Goal: Task Accomplishment & Management: Manage account settings

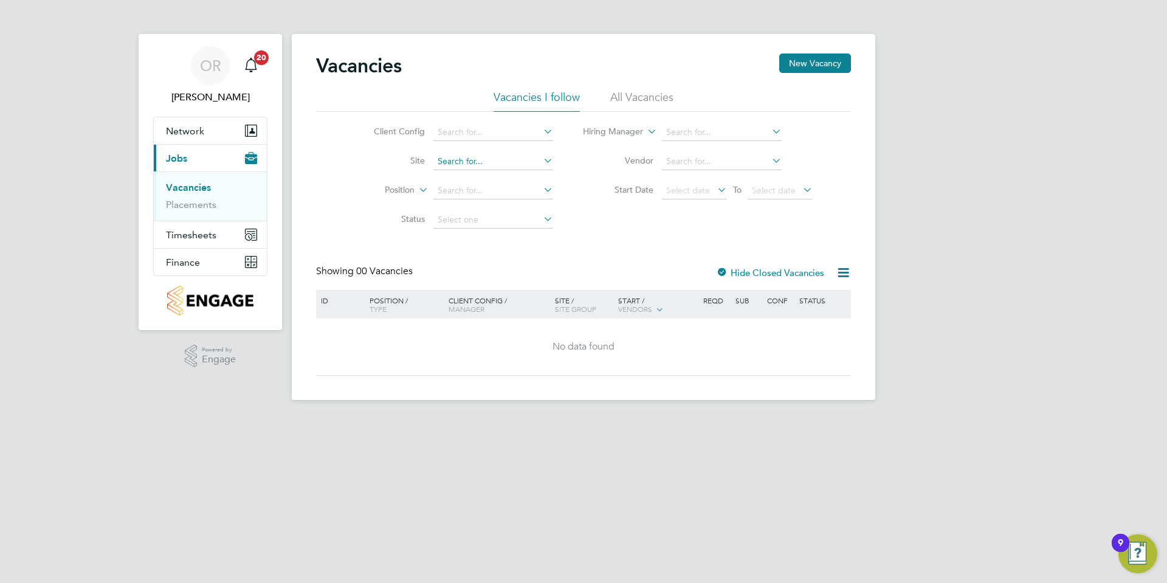
click at [433, 159] on input at bounding box center [493, 161] width 120 height 17
click at [219, 207] on li "Placements" at bounding box center [211, 205] width 91 height 12
click at [210, 207] on link "Placements" at bounding box center [191, 205] width 50 height 12
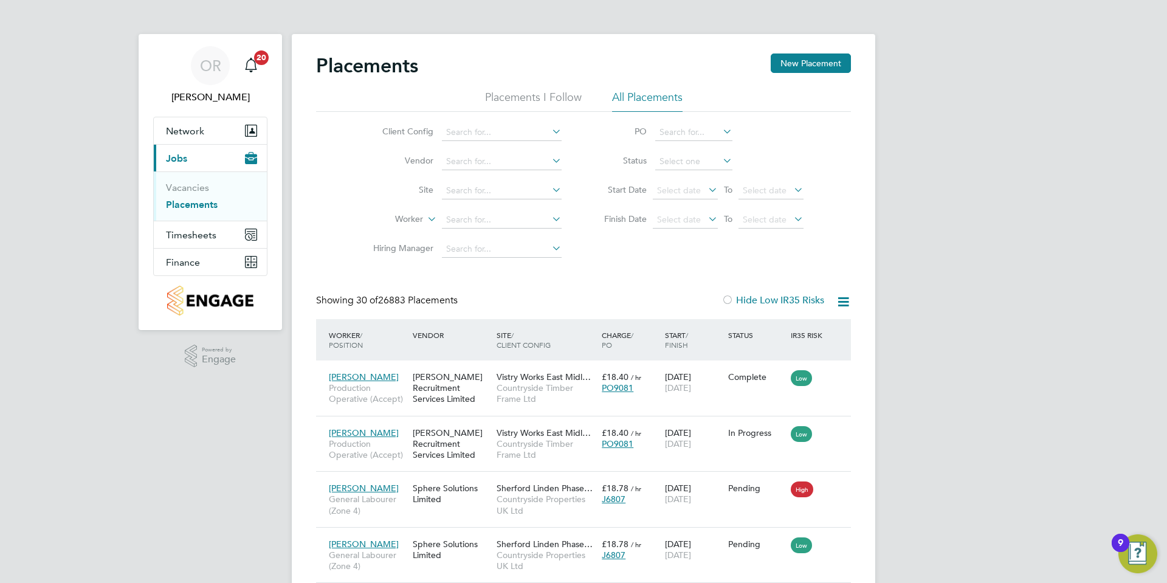
click at [471, 181] on li "Site" at bounding box center [462, 190] width 229 height 29
click at [471, 183] on input at bounding box center [502, 190] width 120 height 17
click at [474, 234] on li "Guisborough Extra Care ( Housing 21)" at bounding box center [555, 240] width 229 height 16
type input "Guisborough Extra Care (Housing 21)"
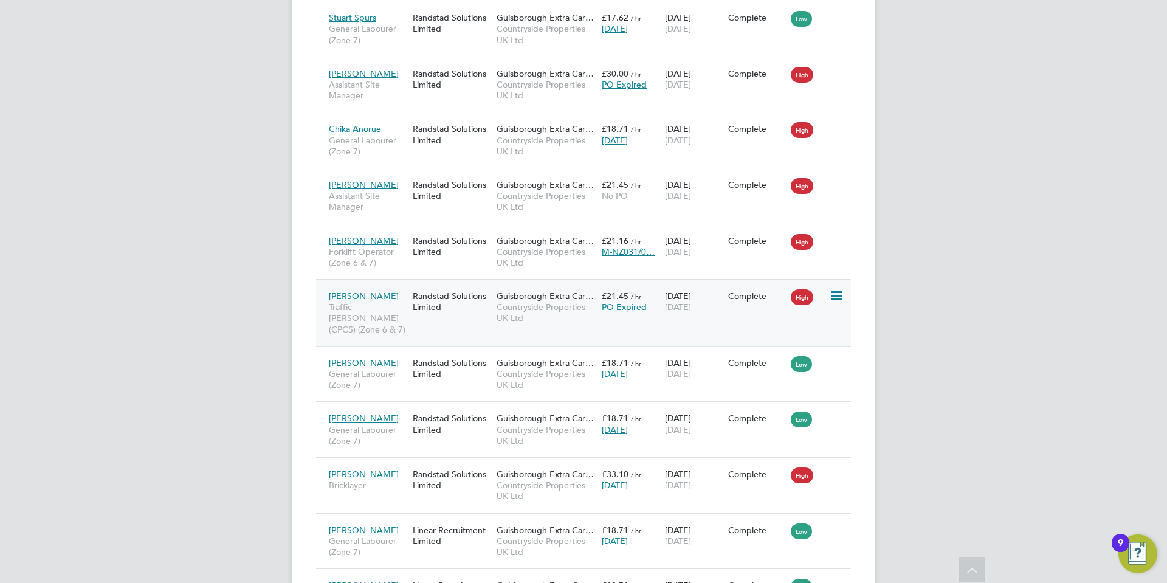
click at [457, 75] on div "Randstad Solutions Limited" at bounding box center [452, 79] width 84 height 34
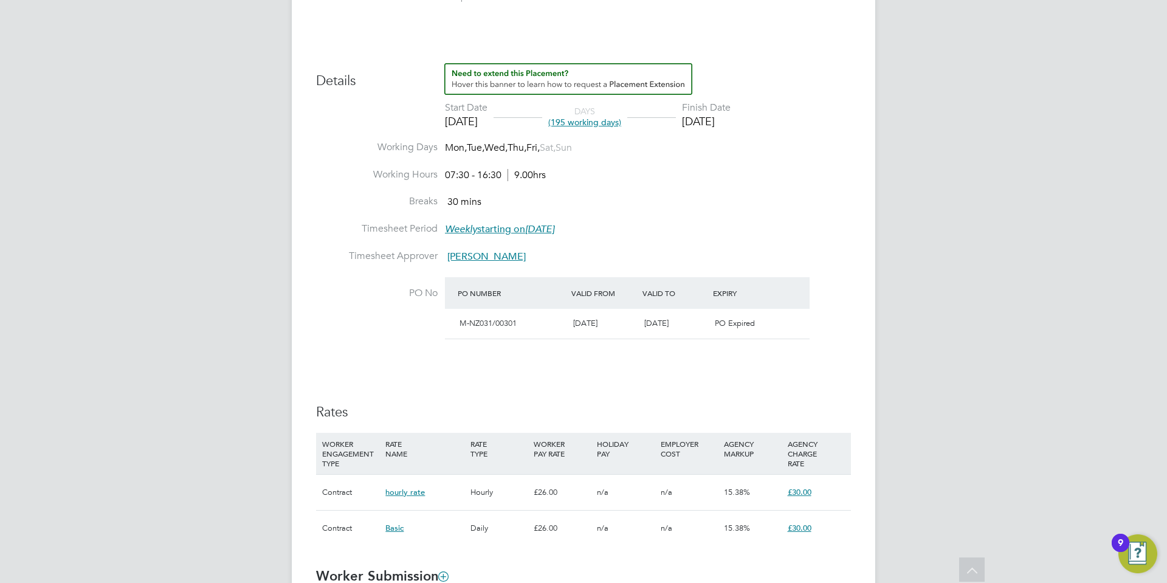
click at [560, 304] on div "PO Number Valid From Valid To Expiry" at bounding box center [627, 293] width 365 height 32
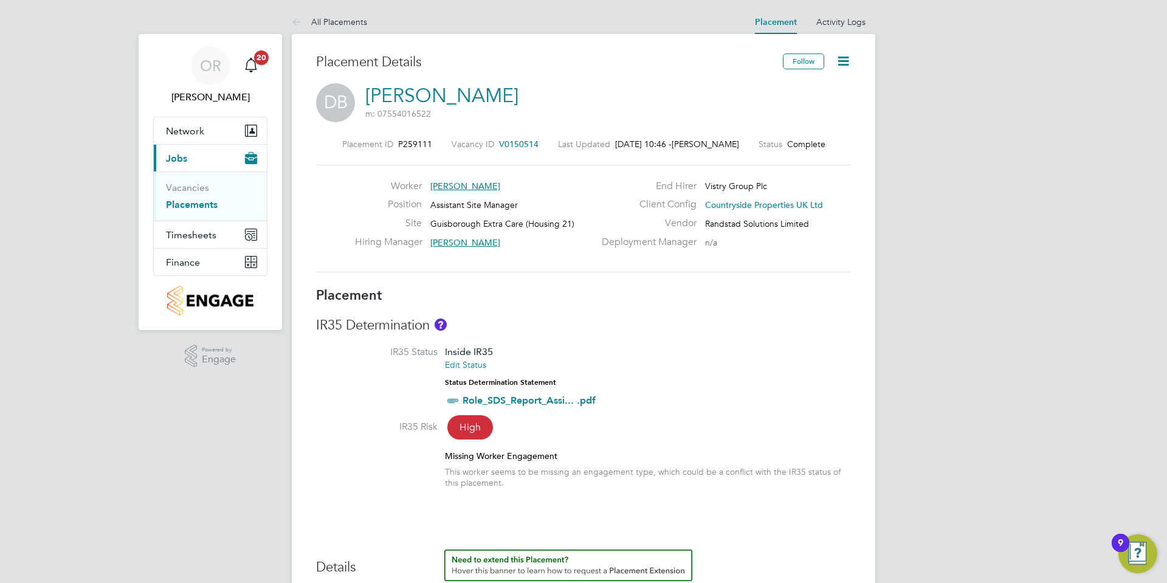
click at [838, 72] on div "Follow" at bounding box center [812, 67] width 77 height 28
click at [839, 58] on icon at bounding box center [843, 60] width 15 height 15
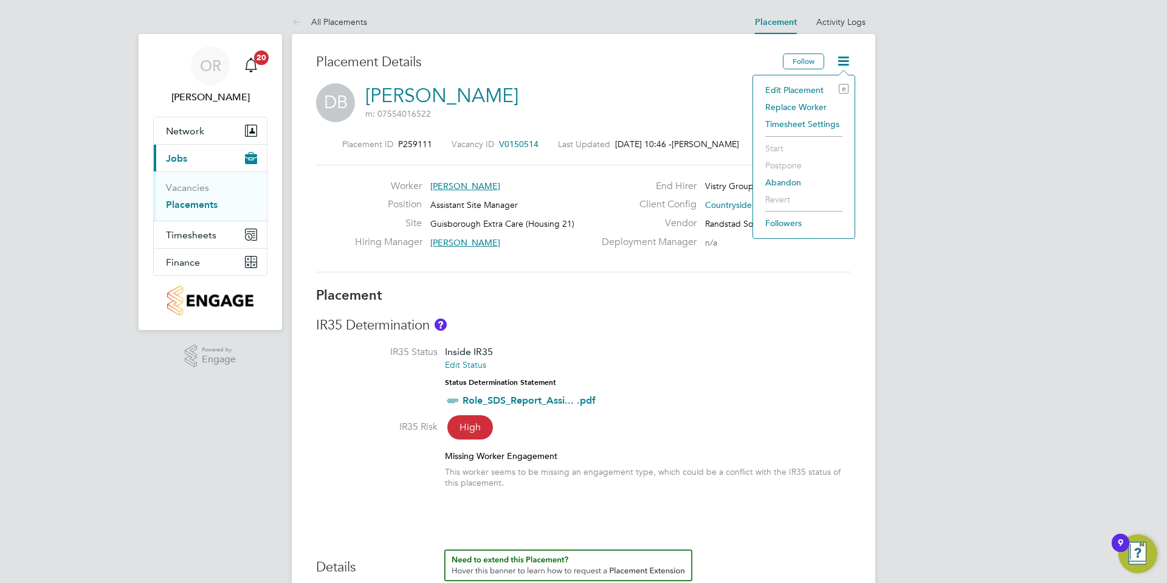
click at [823, 88] on li "Edit Placement e" at bounding box center [803, 89] width 89 height 17
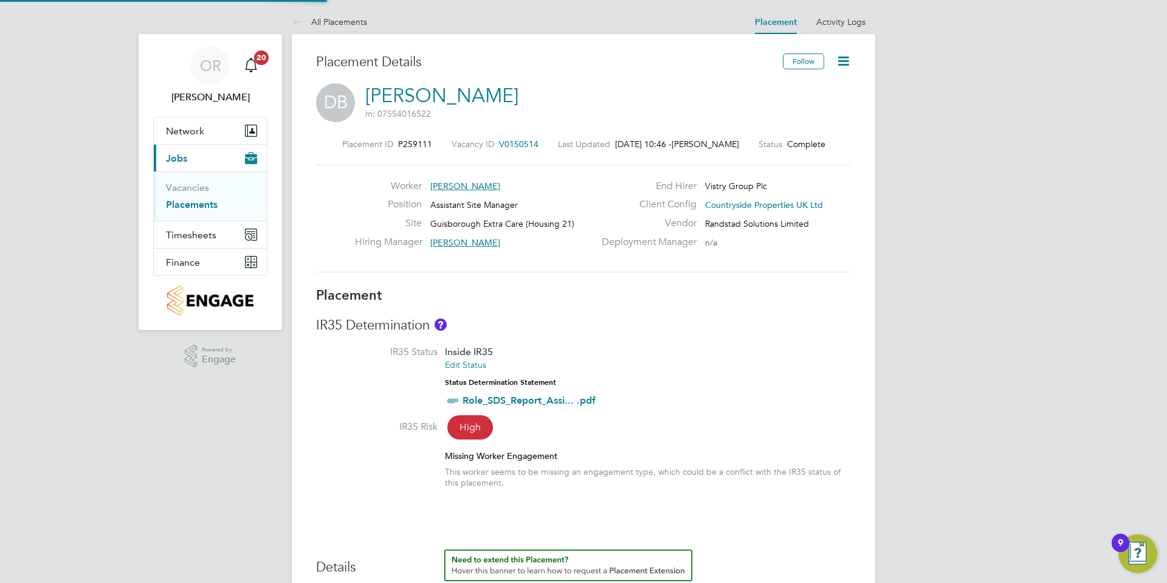
type input "[PERSON_NAME]"
type input "[DATE]"
type input "07:30"
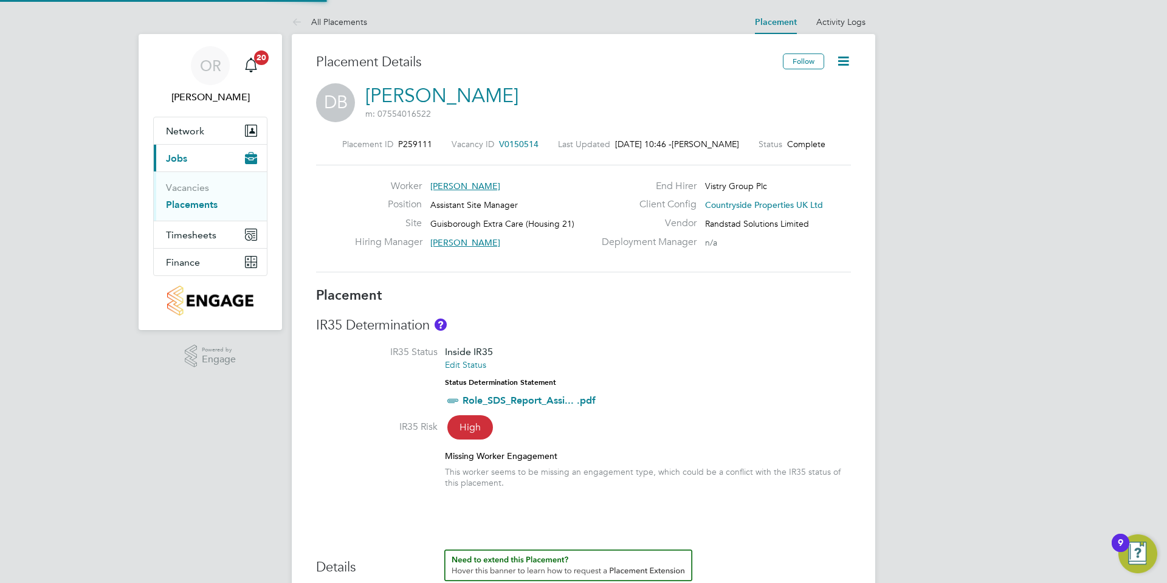
type input "16:30"
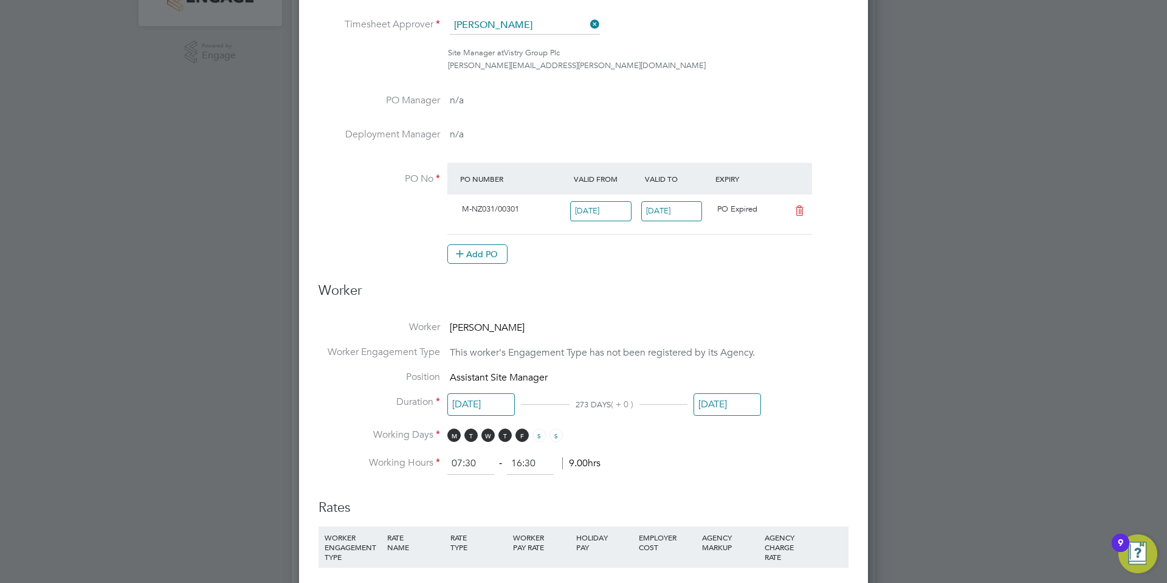
click at [677, 206] on input "[DATE]" at bounding box center [671, 211] width 61 height 20
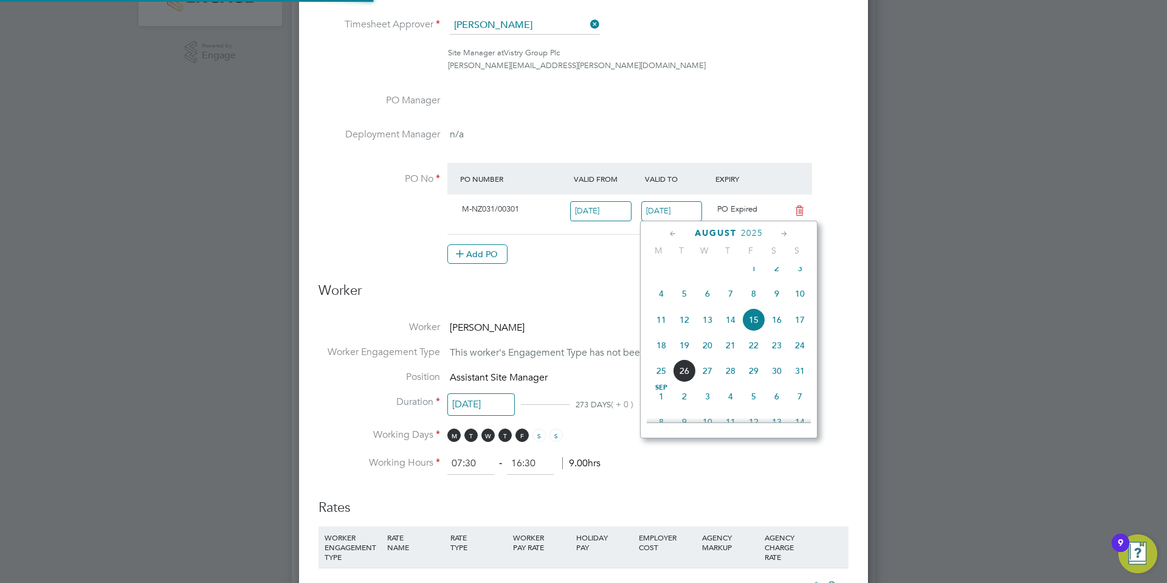
click at [681, 378] on span "26" at bounding box center [684, 370] width 23 height 23
click at [683, 213] on input "[DATE]" at bounding box center [671, 211] width 61 height 20
click at [756, 304] on span "22" at bounding box center [753, 292] width 23 height 23
type input "[DATE]"
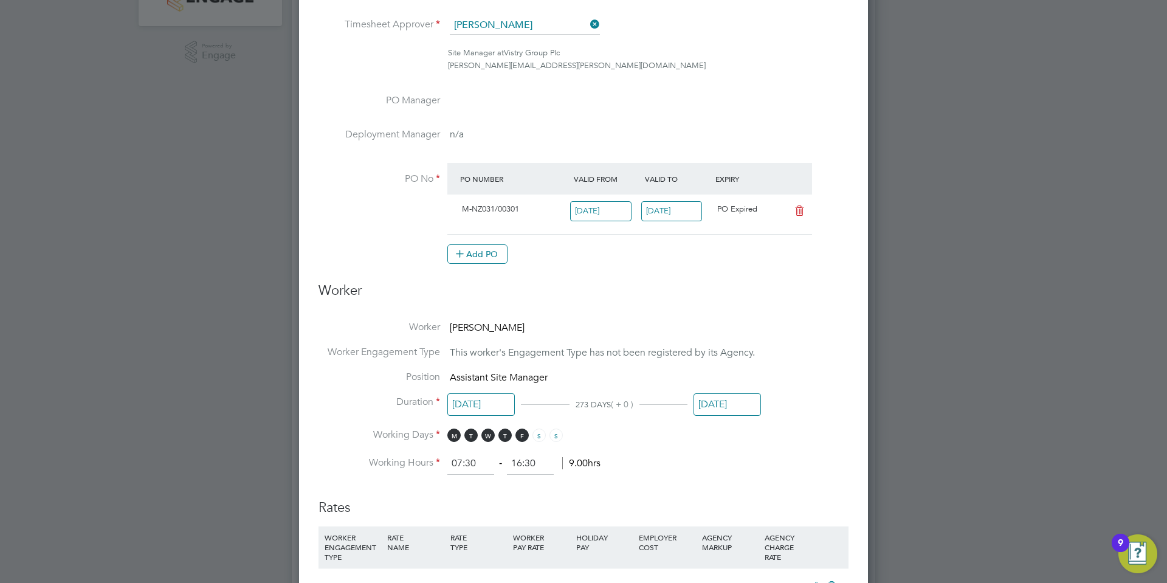
click at [622, 269] on li "PO No PO Number Valid From Valid To Expiry M-NZ031/00301 [DATE] [DATE] PO Expir…" at bounding box center [584, 220] width 530 height 114
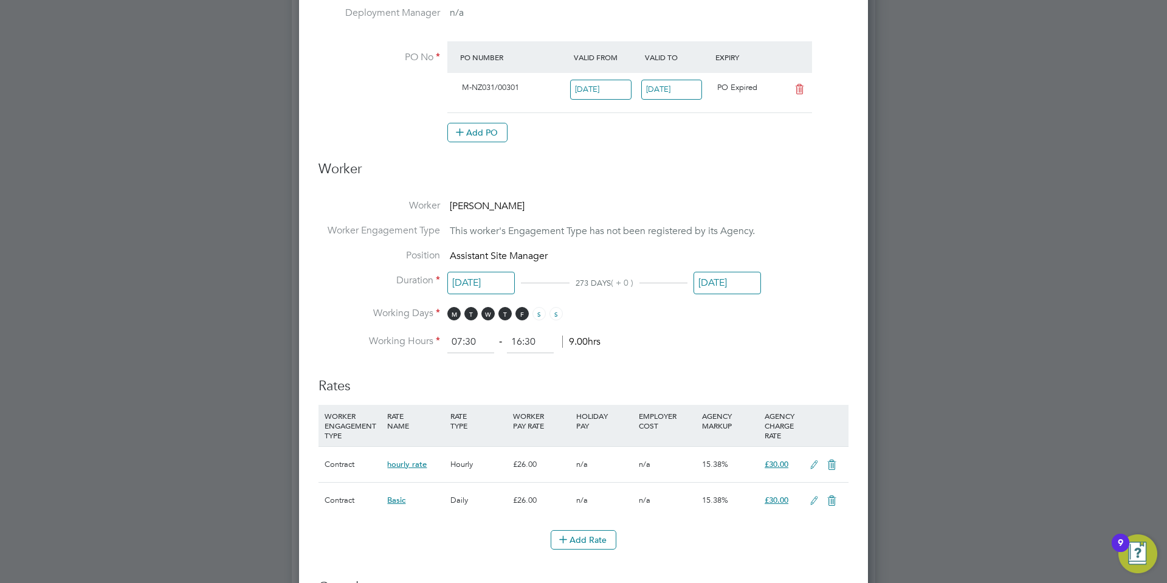
click at [736, 285] on input "[DATE]" at bounding box center [727, 283] width 67 height 22
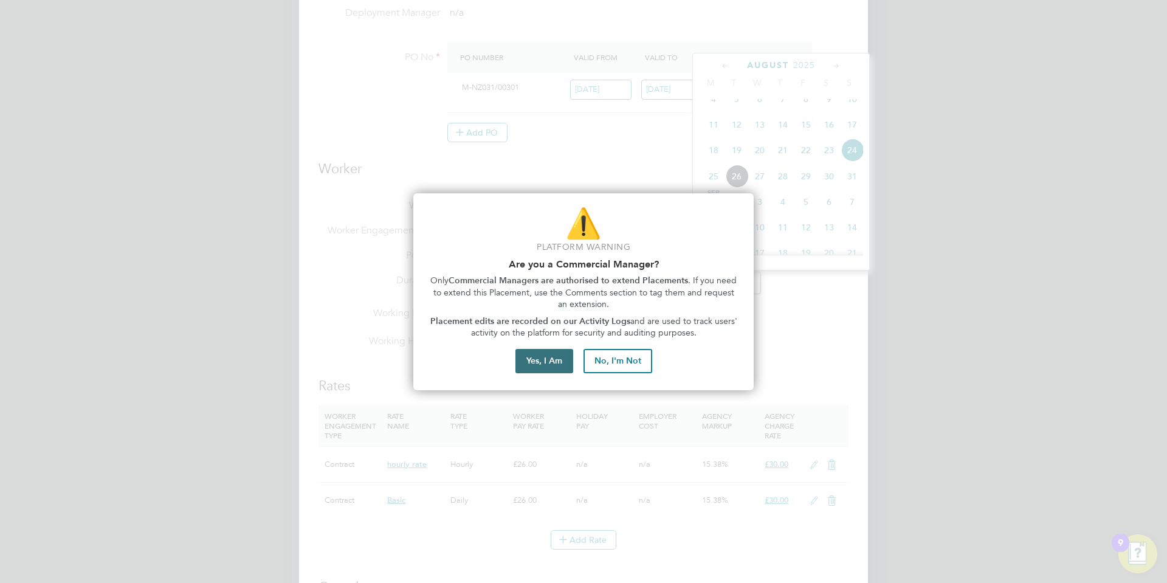
click at [536, 353] on button "Yes, I Am" at bounding box center [545, 361] width 58 height 24
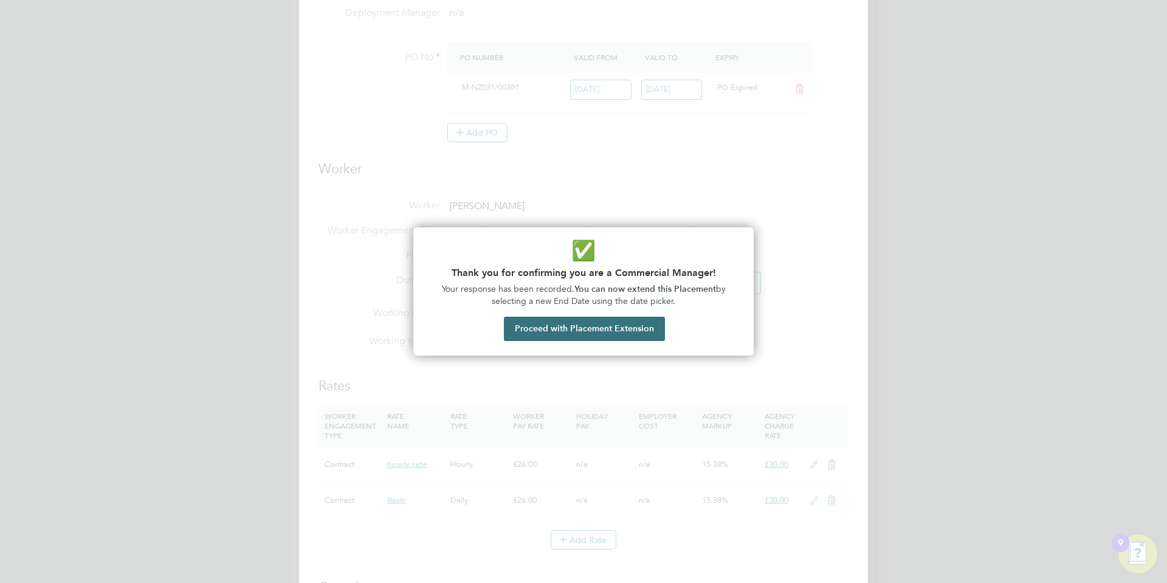
click at [615, 322] on button "Proceed with Placement Extension" at bounding box center [584, 329] width 161 height 24
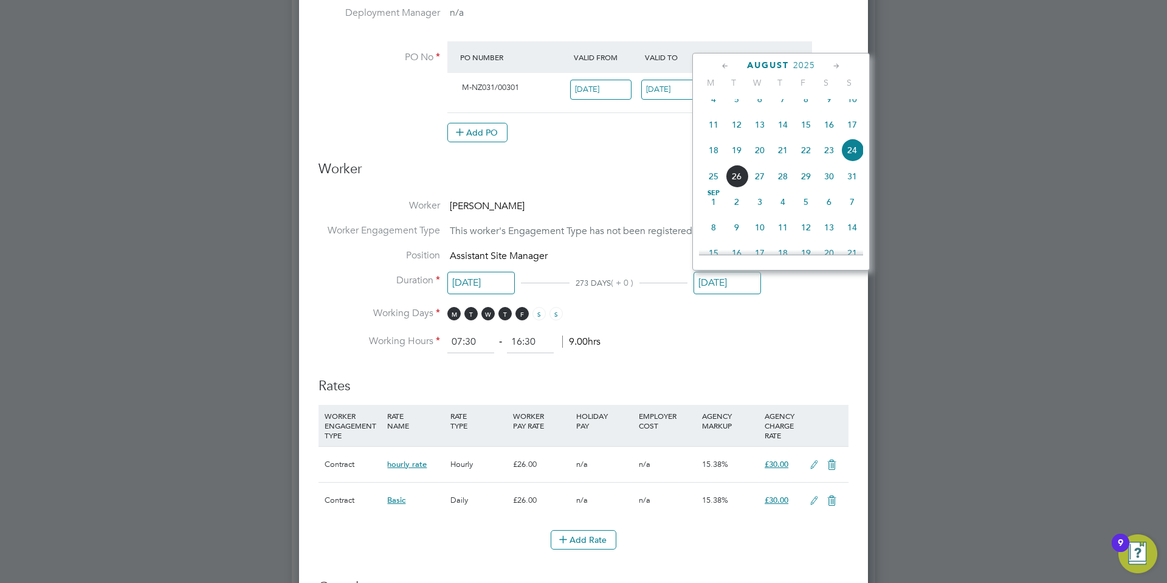
click at [804, 162] on span "22" at bounding box center [806, 150] width 23 height 23
type input "[DATE]"
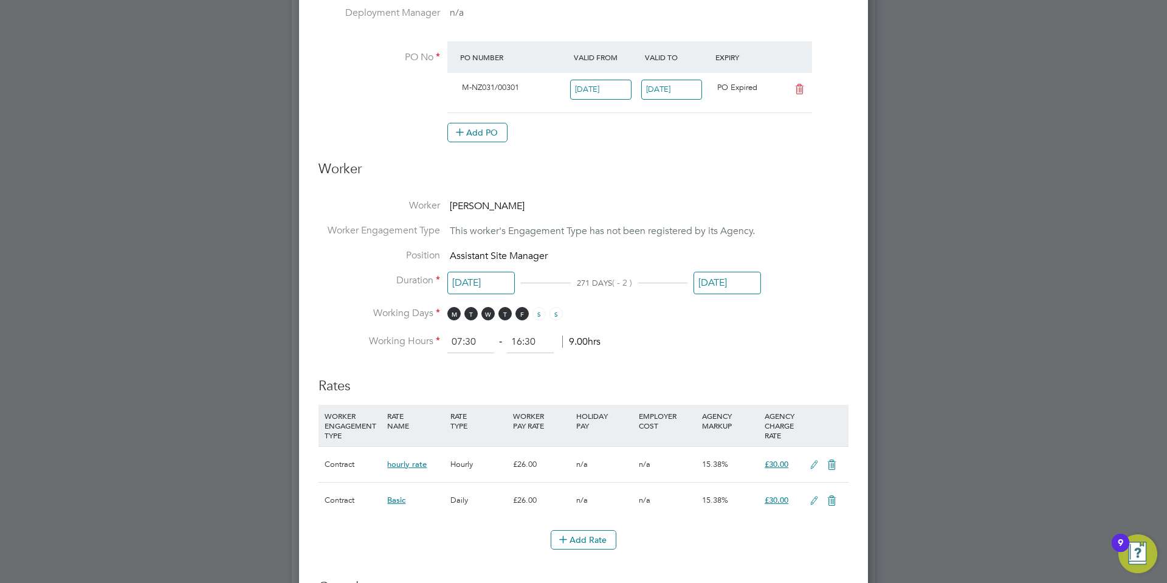
click at [736, 151] on li "PO No PO Number Valid From Valid To Expiry M-NZ031/00301 [DATE] [DATE] PO Expir…" at bounding box center [584, 98] width 530 height 114
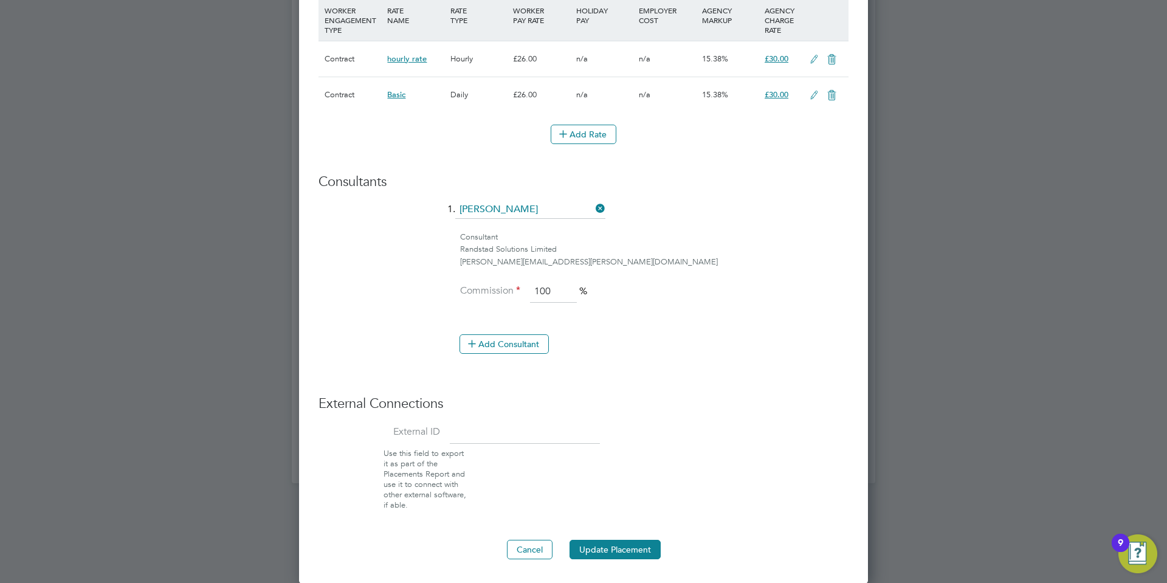
drag, startPoint x: 750, startPoint y: 145, endPoint x: 736, endPoint y: 419, distance: 275.1
click at [645, 548] on button "Update Placement" at bounding box center [615, 549] width 91 height 19
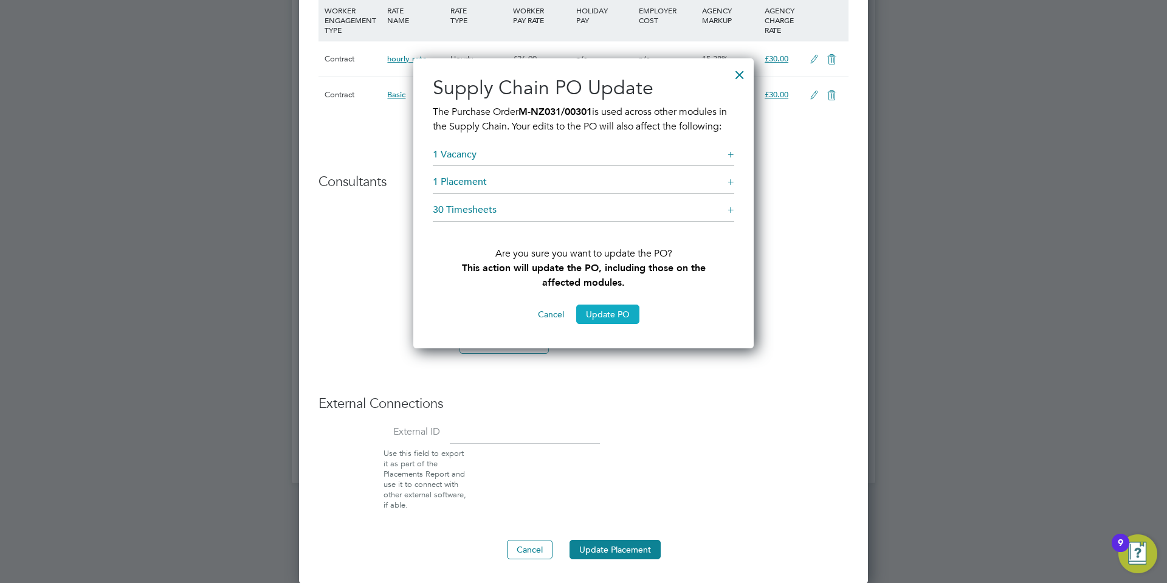
click at [627, 321] on button "Update PO" at bounding box center [607, 314] width 63 height 19
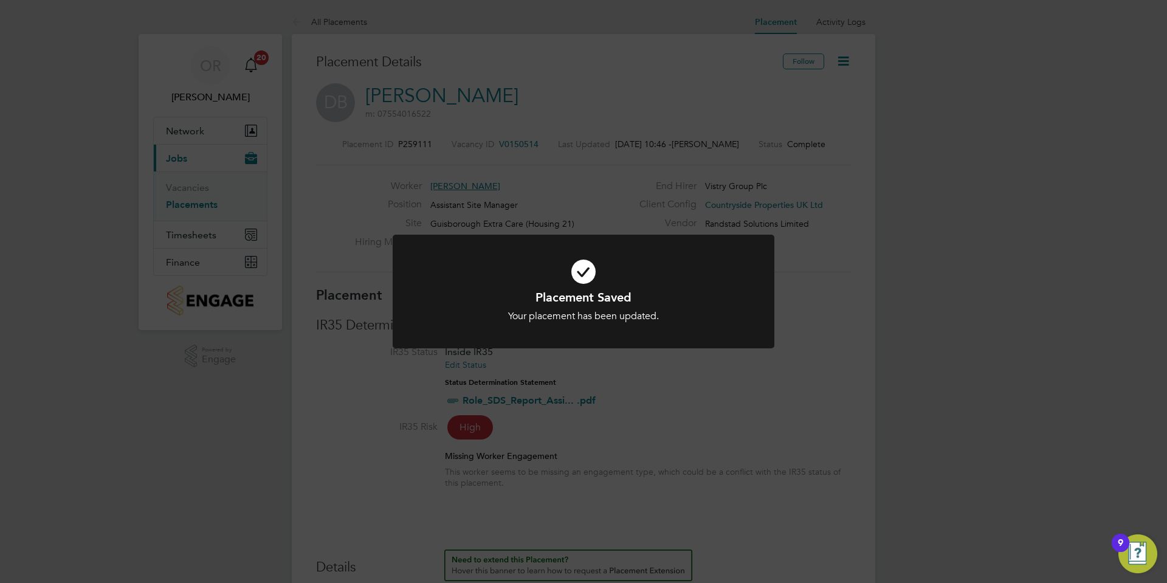
click at [674, 308] on div "Placement Saved Your placement has been updated. Cancel Okay" at bounding box center [584, 305] width 316 height 33
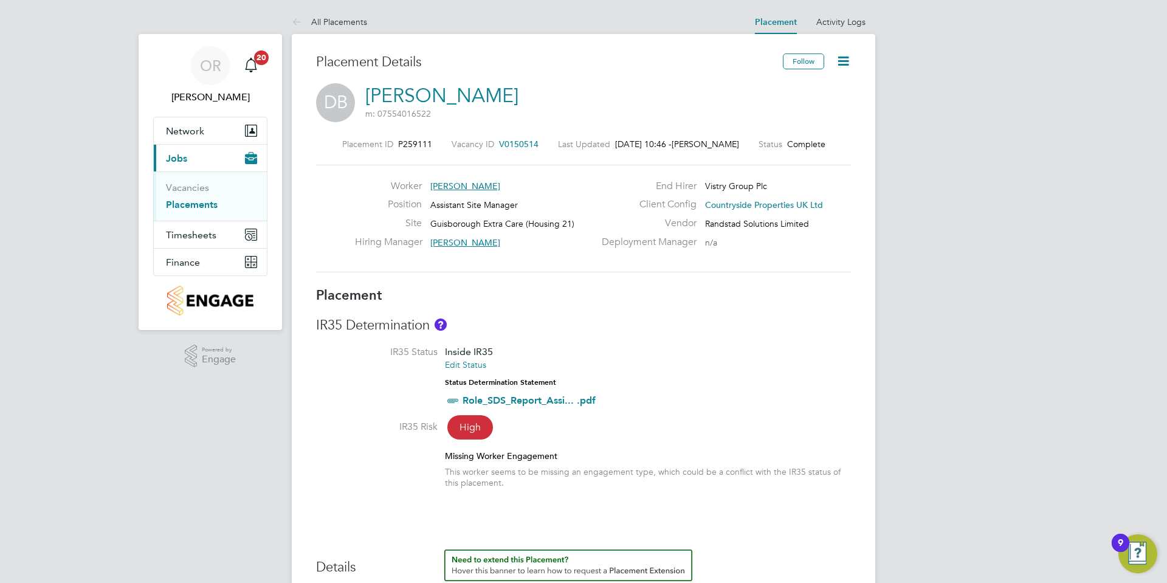
click at [848, 62] on icon at bounding box center [843, 60] width 15 height 15
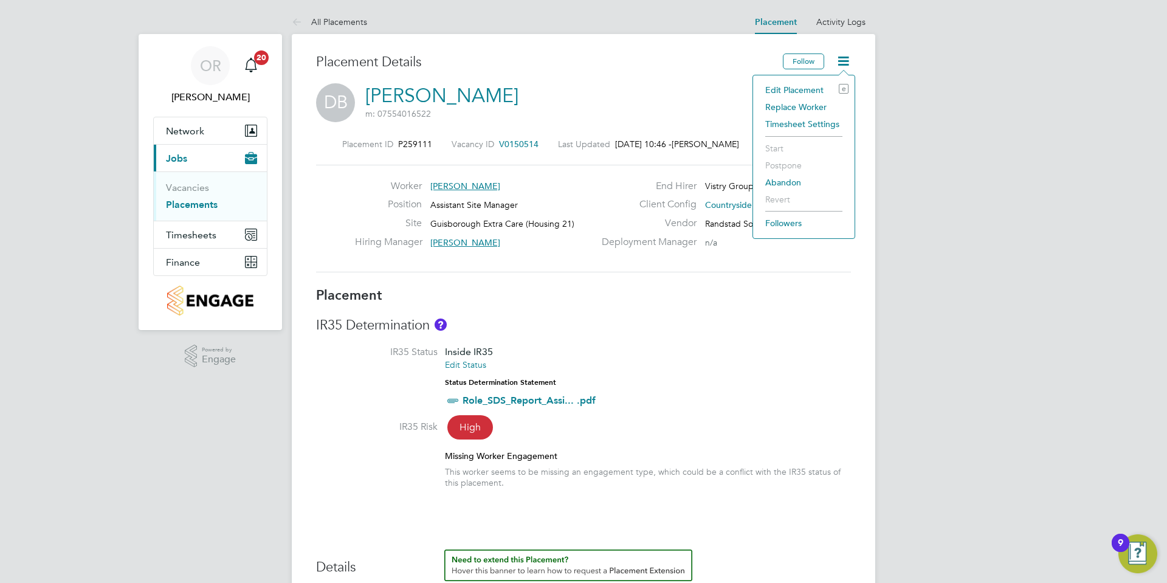
click at [694, 93] on div "DB [PERSON_NAME] m: 07554016522" at bounding box center [583, 103] width 535 height 41
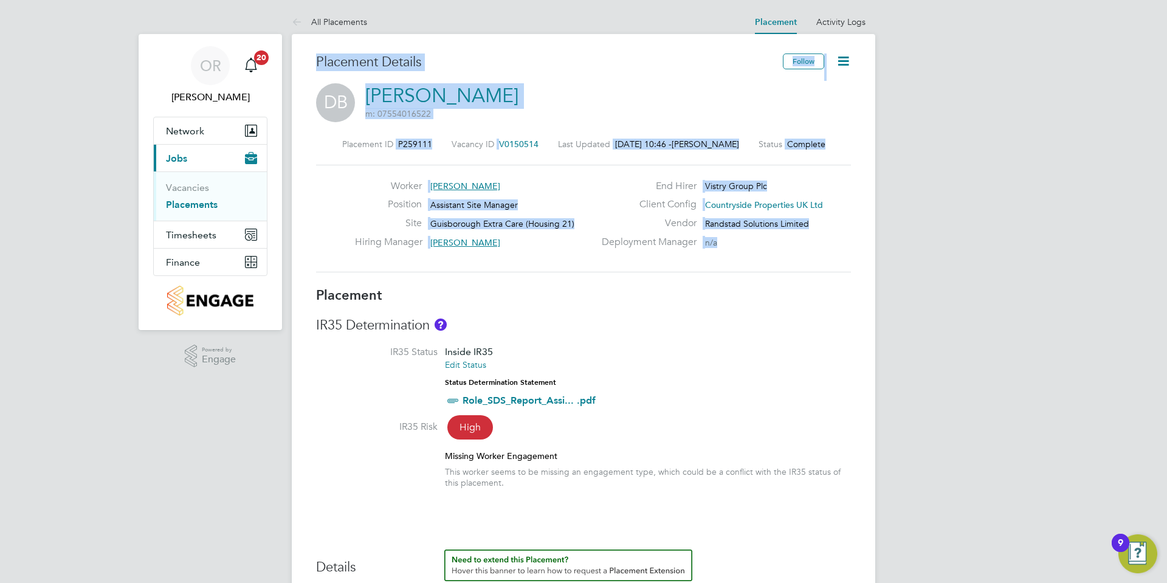
drag, startPoint x: 827, startPoint y: 250, endPoint x: 488, endPoint y: 194, distance: 344.4
click at [488, 194] on div "Worker [PERSON_NAME] Position Assistant Site Manager Site Guisborough Extra Car…" at bounding box center [583, 218] width 545 height 77
click at [590, 208] on div "Position Assistant Site Manager" at bounding box center [475, 207] width 240 height 19
